Goal: Transaction & Acquisition: Download file/media

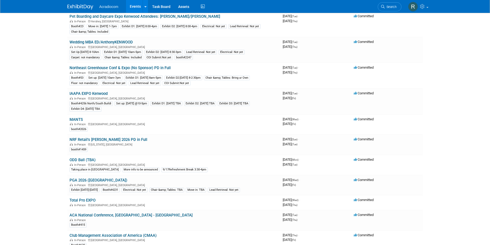
scroll to position [180, 0]
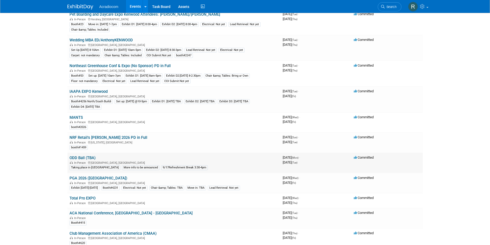
click at [88, 158] on link "ODD Ball (TBA)" at bounding box center [82, 158] width 26 height 5
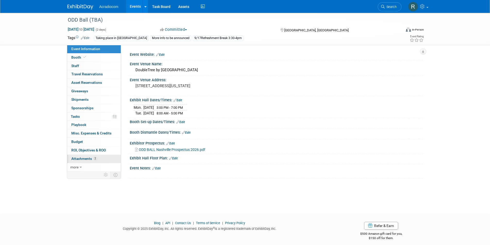
click at [97, 158] on link "2 Attachments 2" at bounding box center [94, 159] width 54 height 8
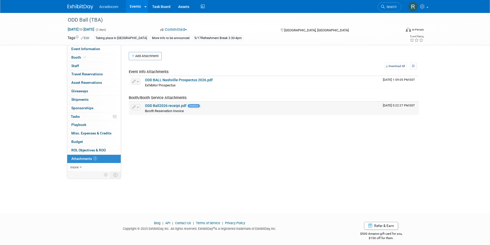
click at [160, 109] on span "Booth Reservation Invoice" at bounding box center [164, 111] width 39 height 4
click at [167, 110] on span "Booth Reservation Invoice" at bounding box center [164, 111] width 39 height 4
click at [134, 106] on icon "button" at bounding box center [134, 107] width 4 height 3
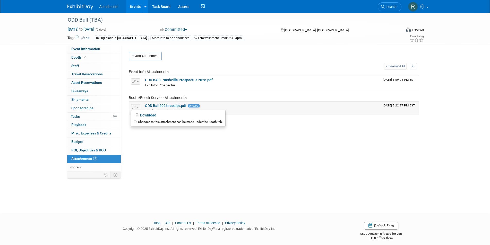
click at [169, 109] on span "Booth Reservation Invoice" at bounding box center [164, 111] width 39 height 4
click at [164, 112] on span "Booth Reservation Invoice" at bounding box center [164, 111] width 39 height 4
click at [170, 104] on link "ODD Ball2026 receipt.pdf" at bounding box center [165, 106] width 41 height 4
click at [170, 78] on link "ODD BALL Nashville Prospectus 2026.pdf" at bounding box center [179, 80] width 68 height 4
